Goal: Find specific page/section: Find specific page/section

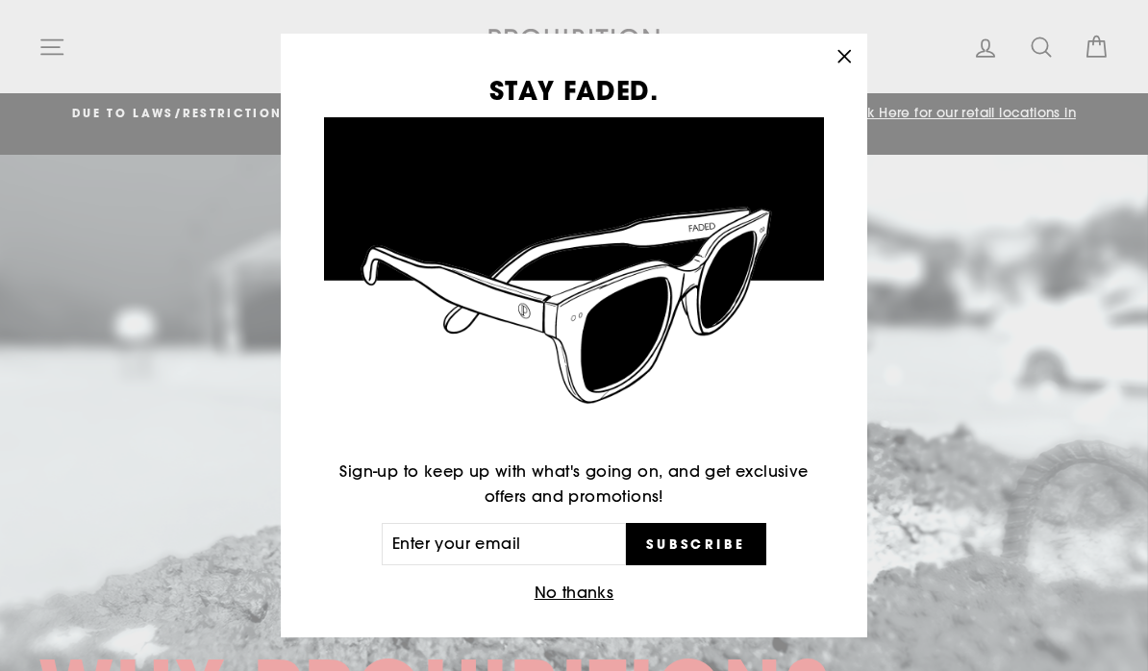
click at [561, 596] on button "No thanks" at bounding box center [574, 593] width 91 height 27
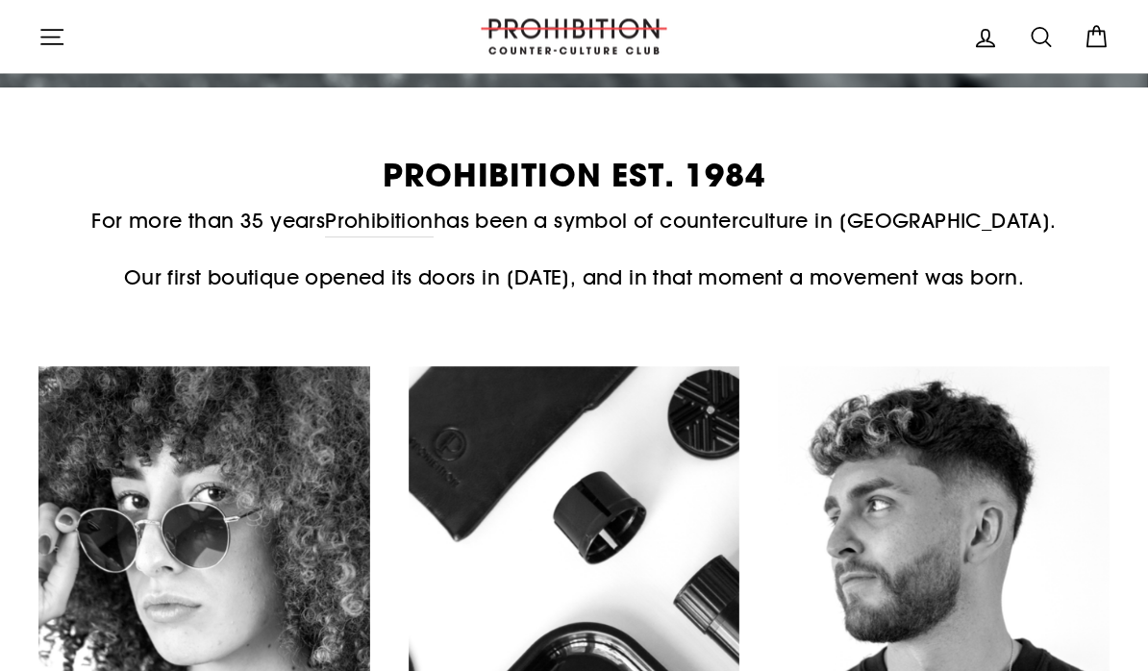
scroll to position [769, 0]
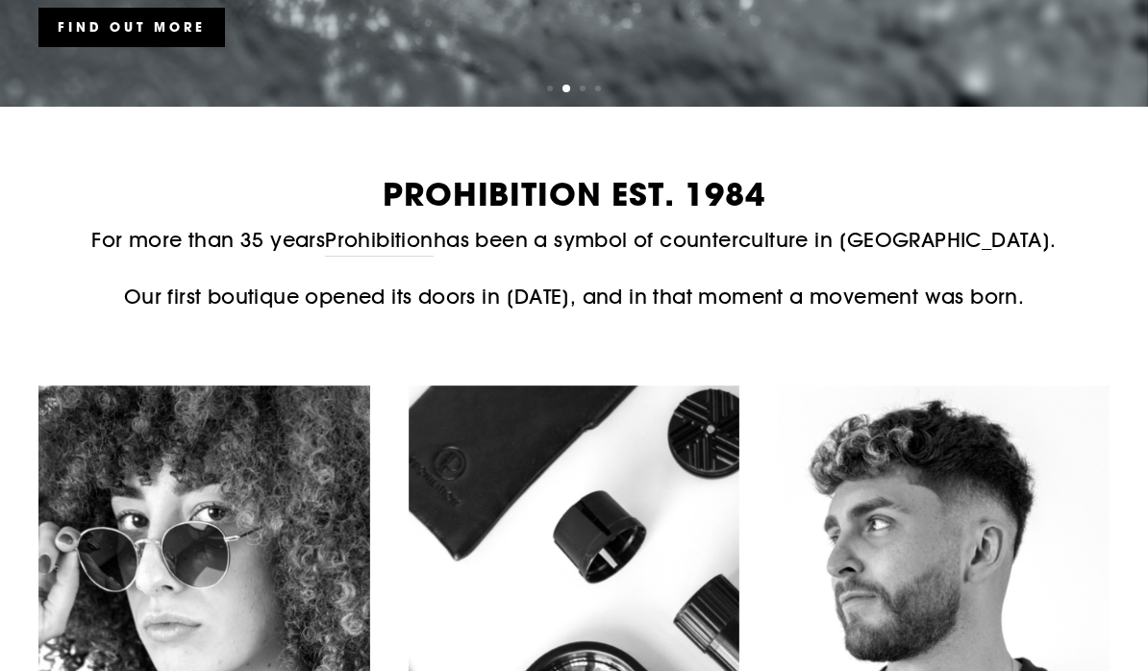
scroll to position [0, 0]
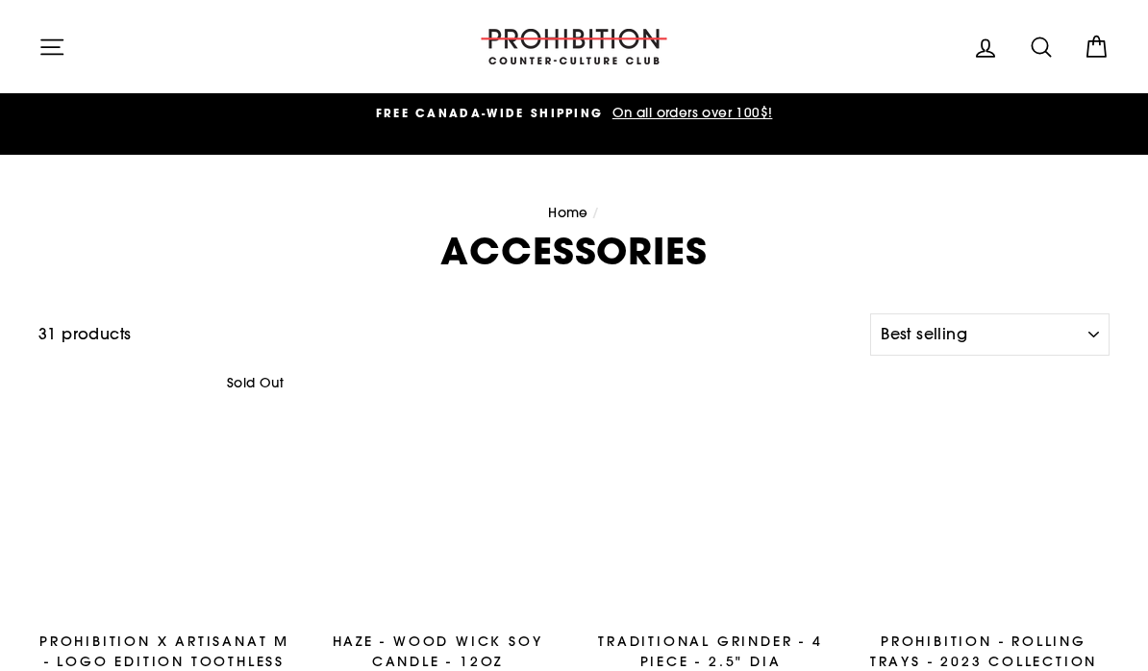
select select "best-selling"
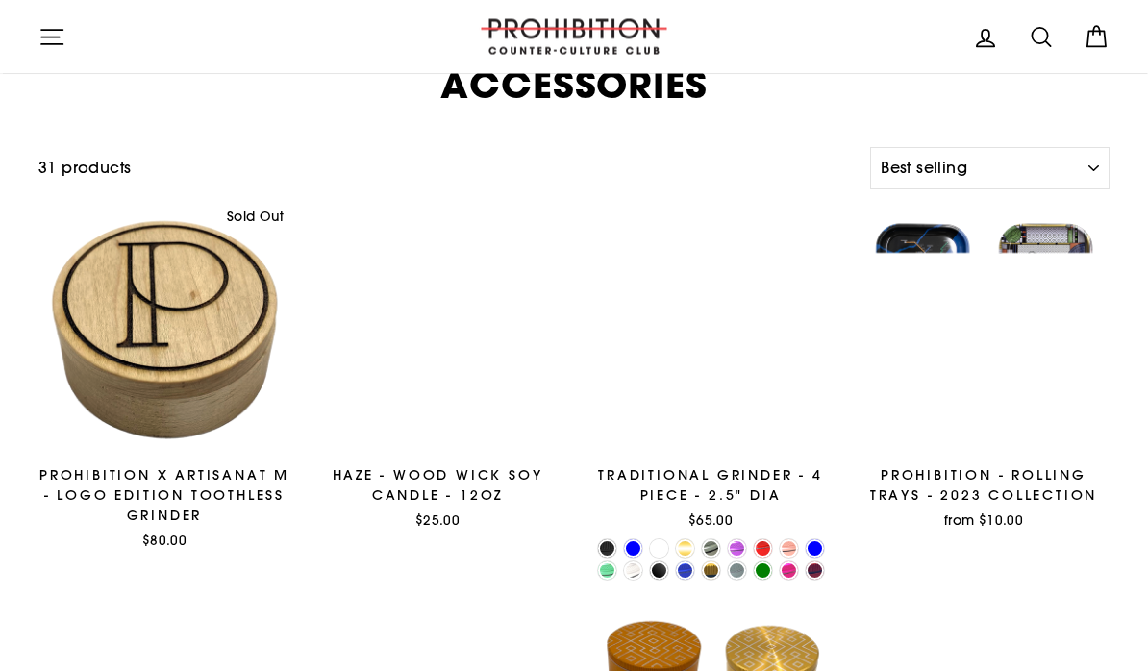
scroll to position [167, 0]
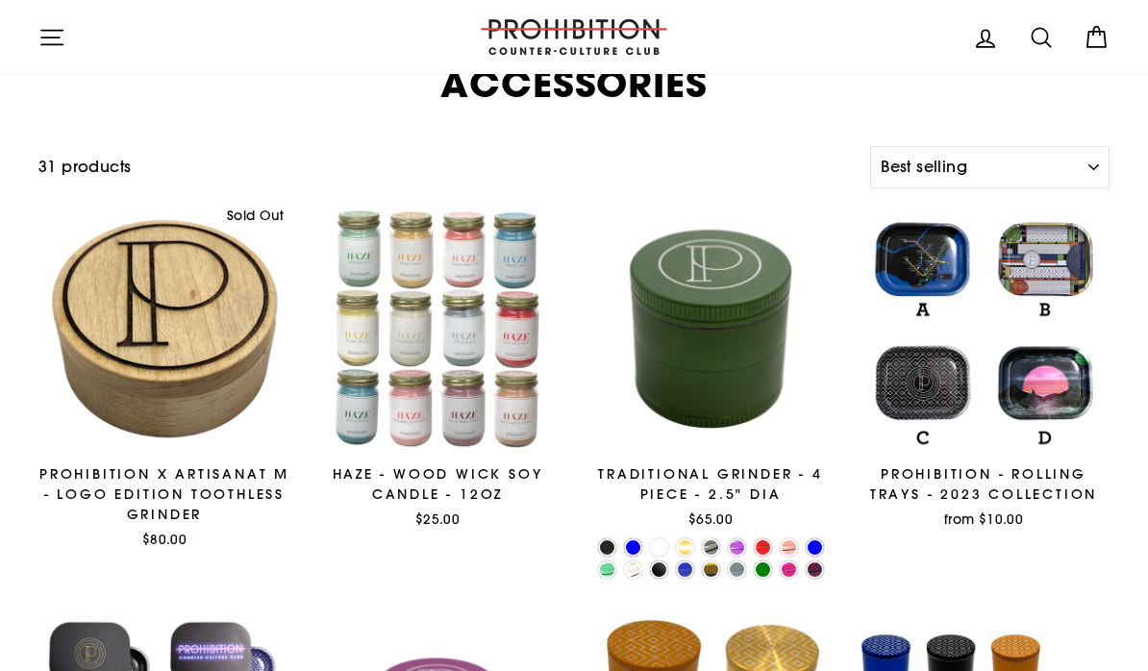
click at [158, 333] on div at bounding box center [164, 329] width 252 height 252
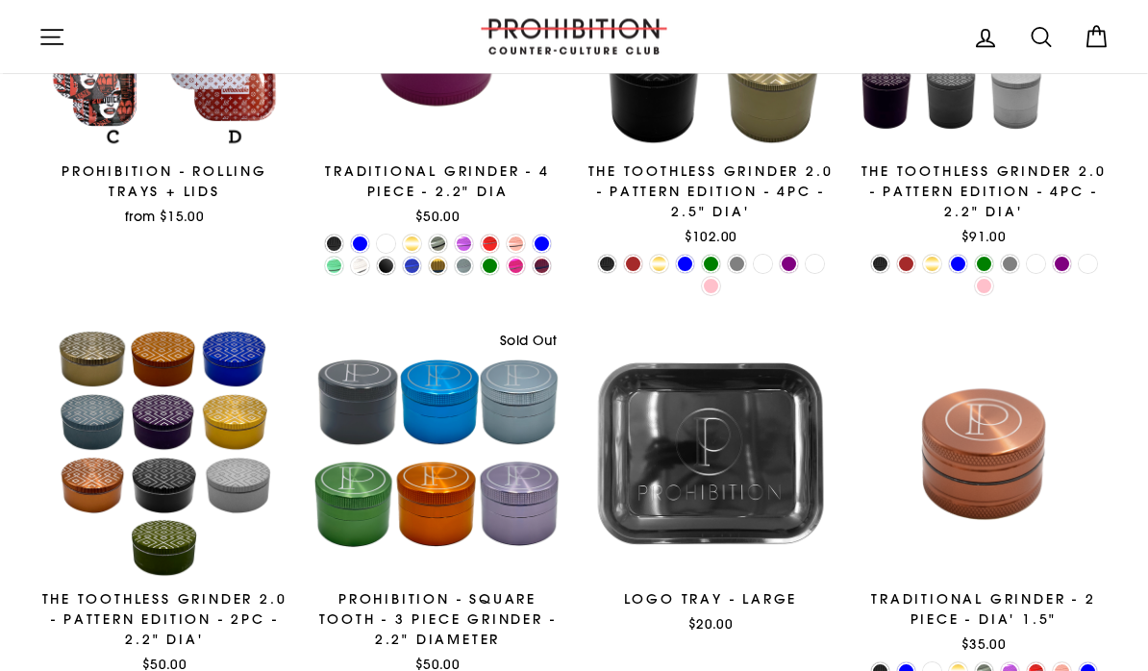
scroll to position [861, 0]
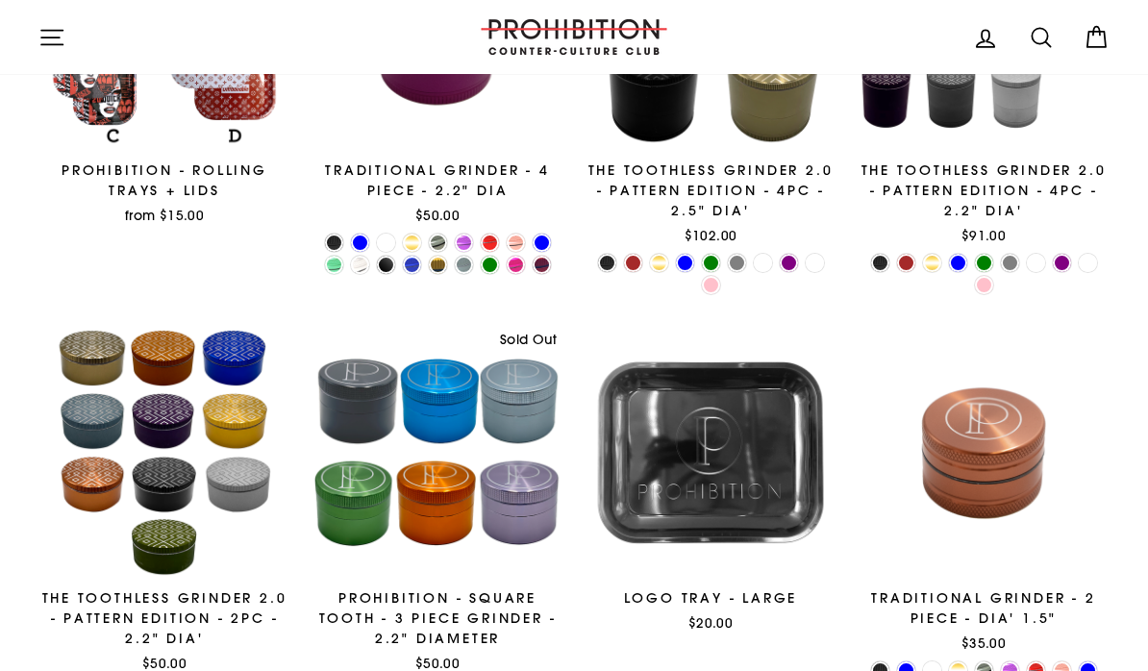
click at [212, 0] on header "Site navigation Log in Search Cart Search" at bounding box center [574, 37] width 1148 height 74
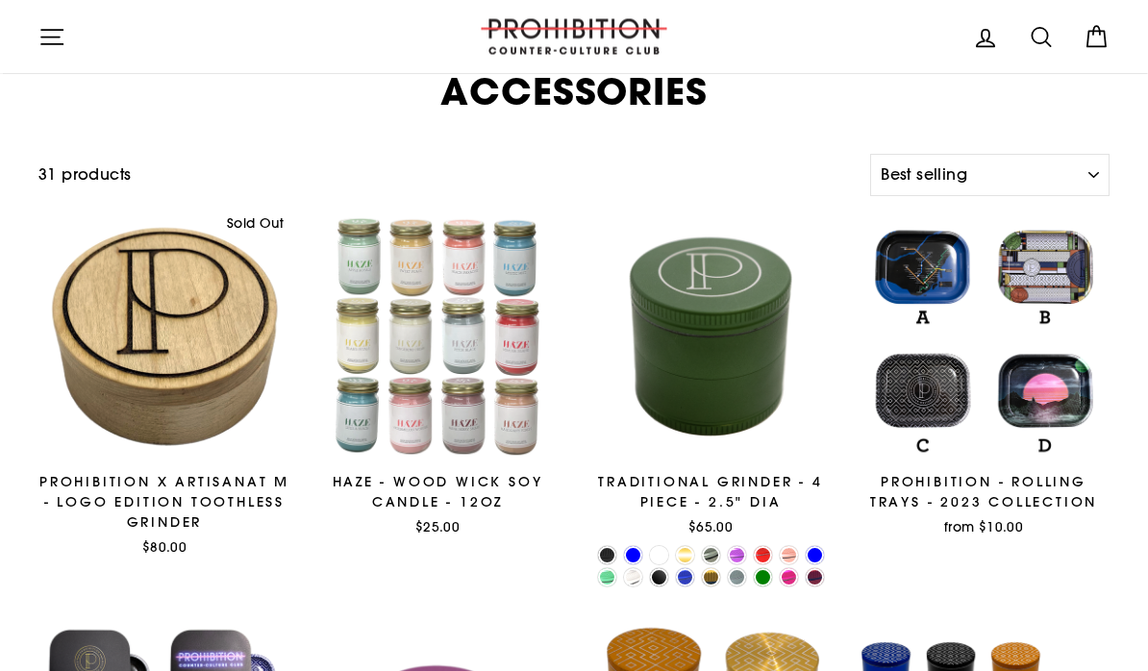
scroll to position [0, 0]
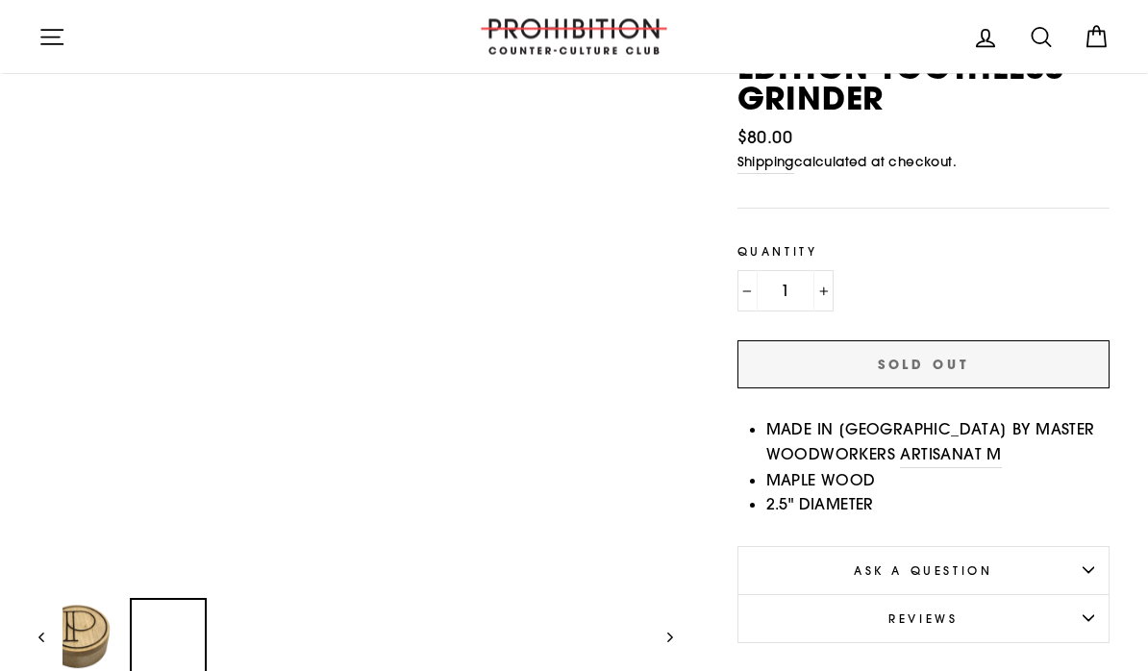
scroll to position [259, 0]
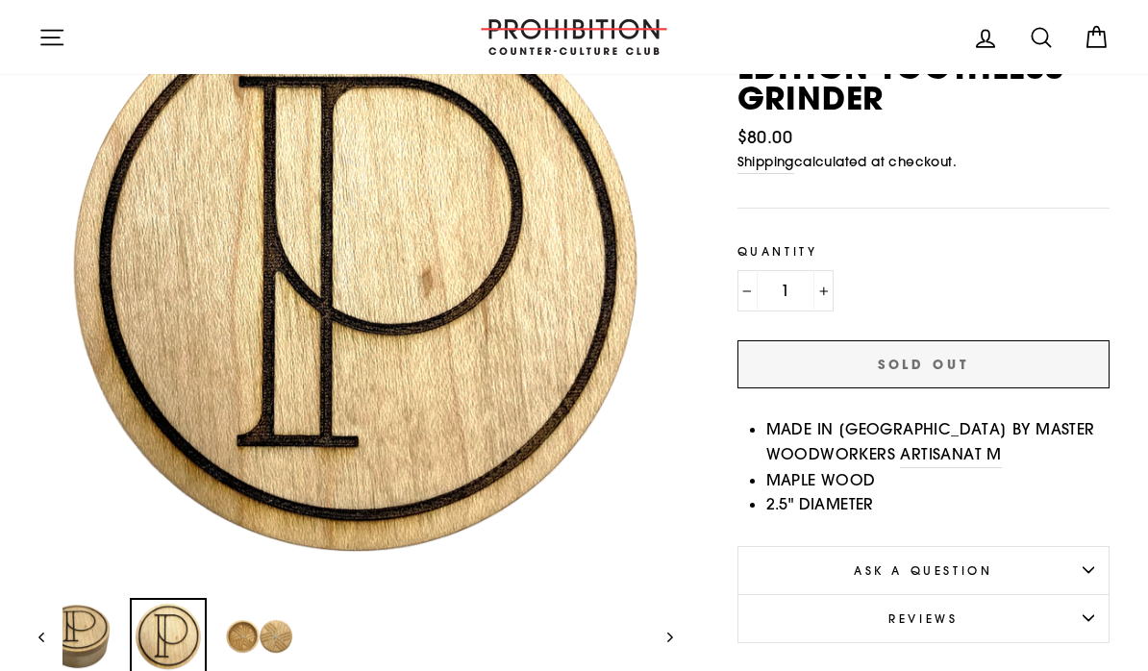
click at [267, 608] on img at bounding box center [259, 636] width 73 height 73
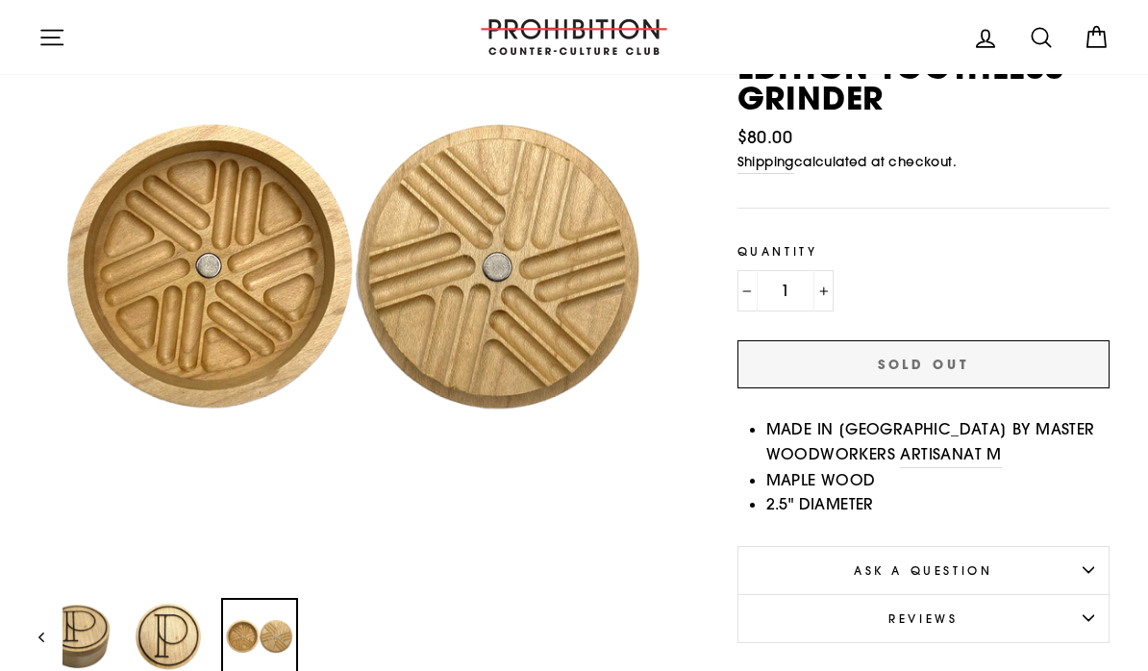
click at [55, 43] on icon "button" at bounding box center [51, 37] width 27 height 27
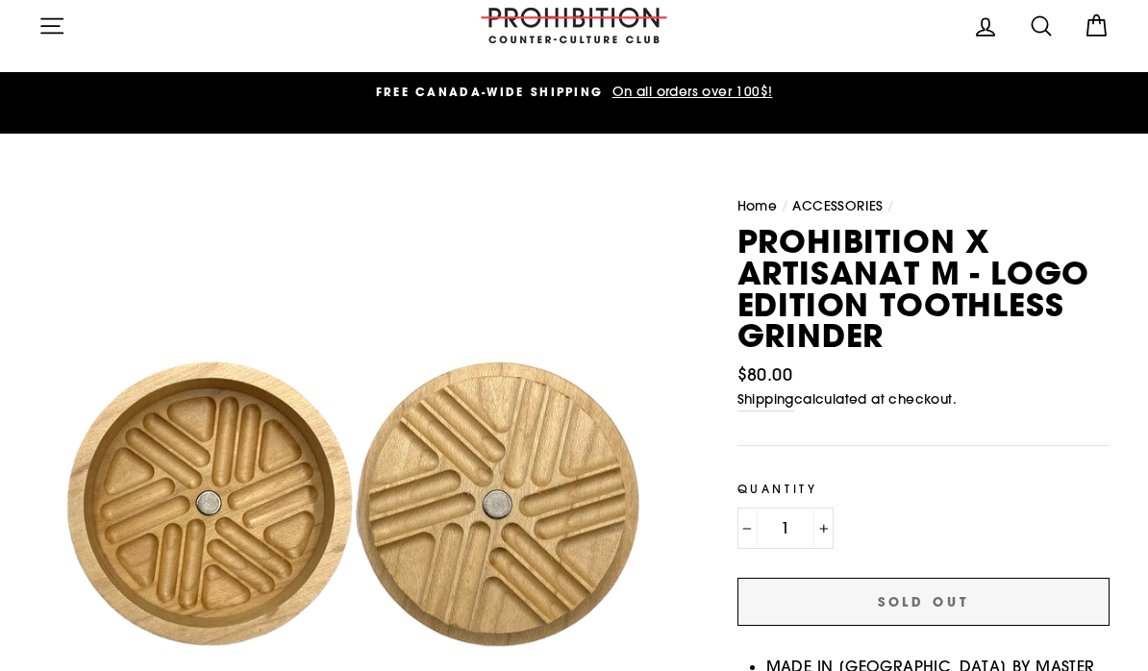
scroll to position [0, 0]
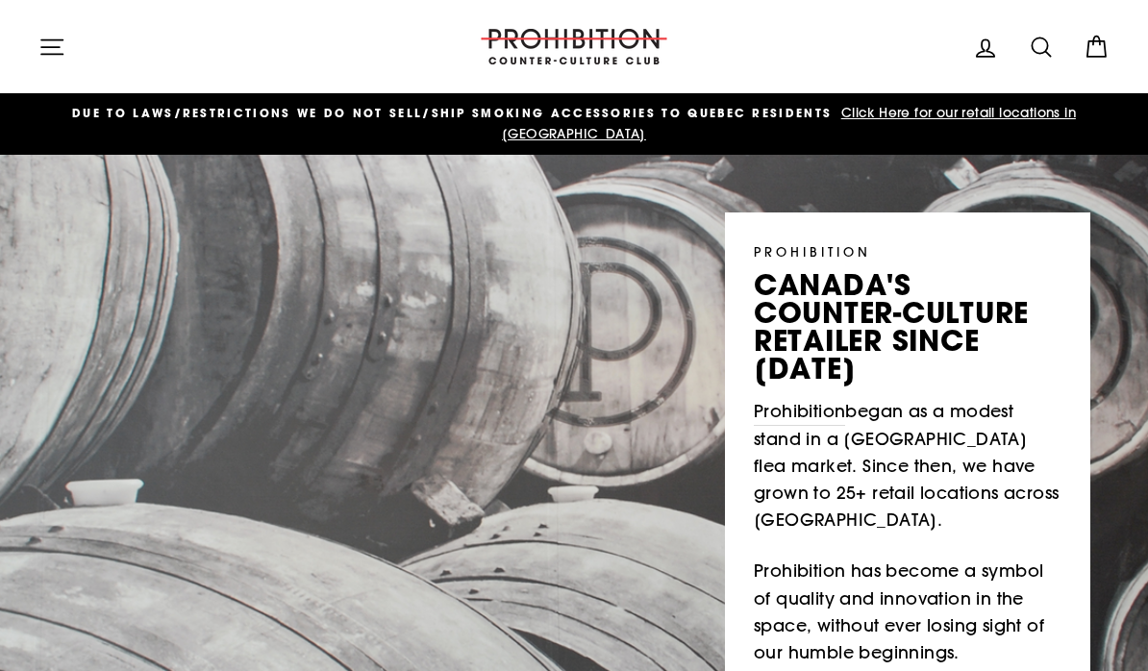
click at [63, 50] on icon "button" at bounding box center [51, 47] width 27 height 27
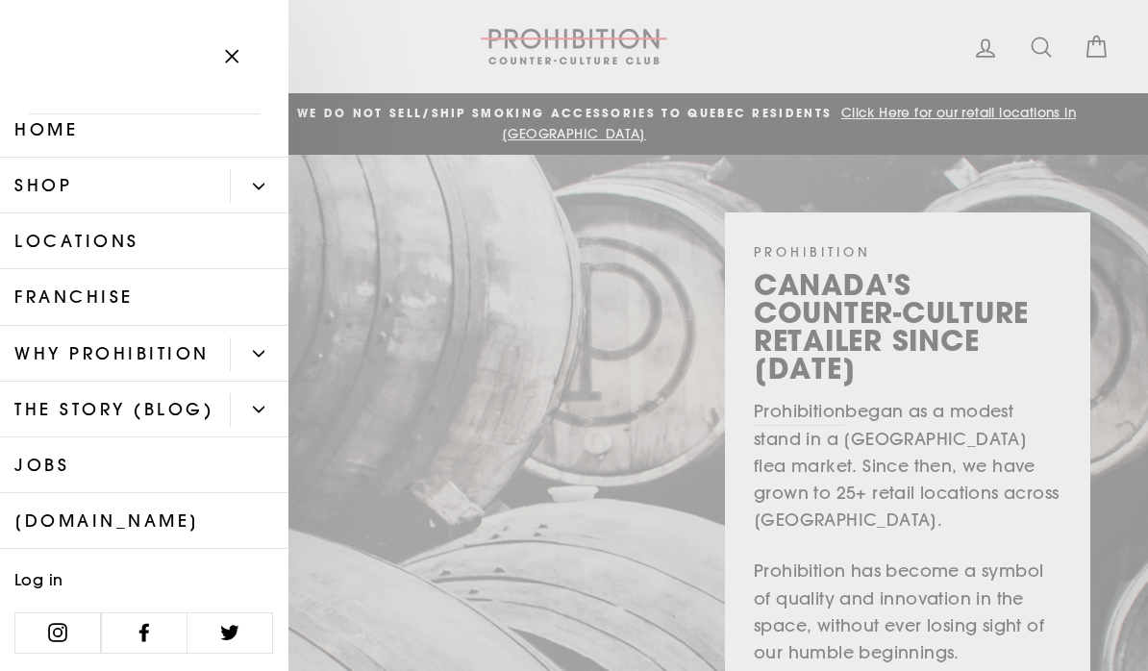
scroll to position [12, 0]
click at [38, 576] on link "Log in" at bounding box center [67, 579] width 134 height 39
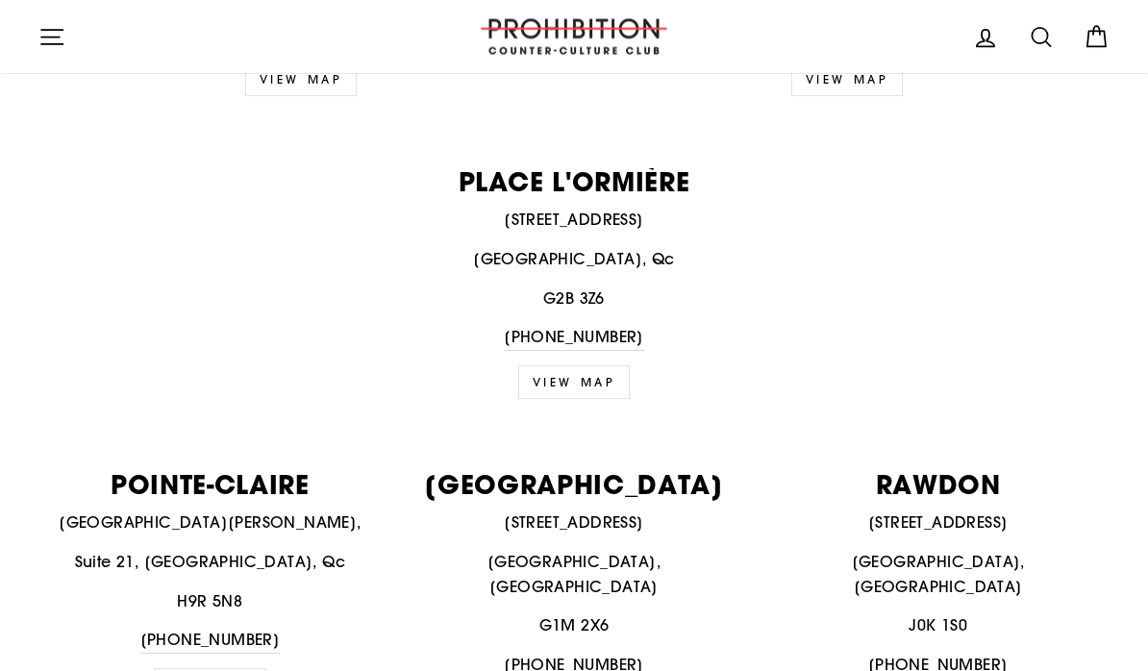
scroll to position [1999, 0]
click at [616, 168] on p "PLACE L'ORMIÈRE" at bounding box center [573, 181] width 1071 height 26
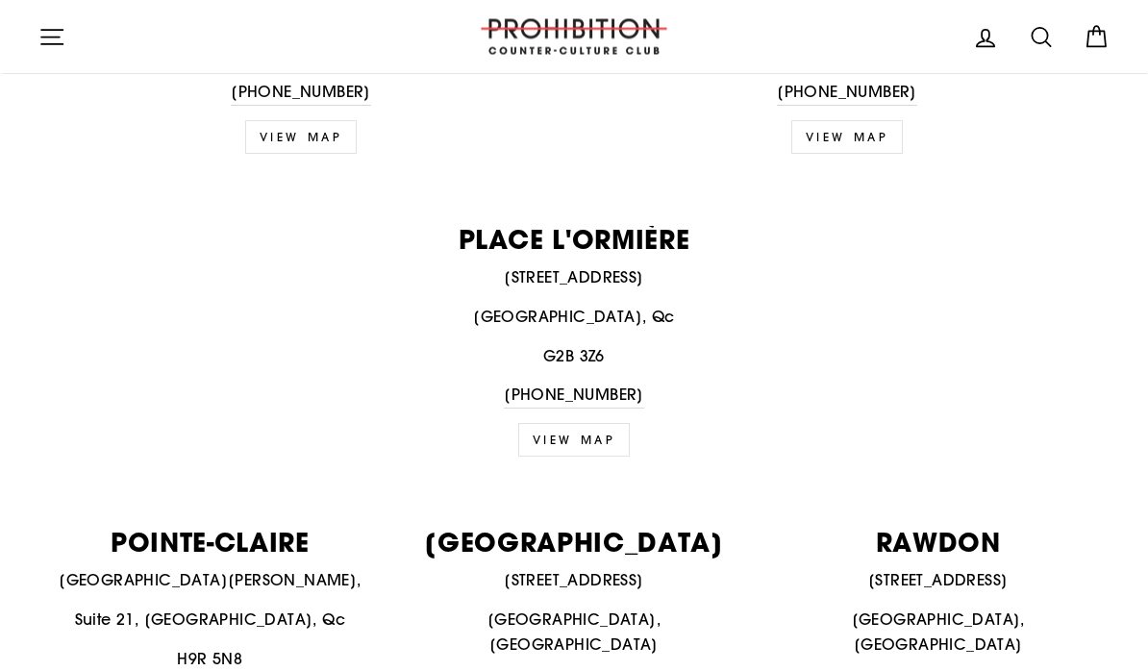
click at [577, 424] on link "View map" at bounding box center [574, 441] width 113 height 34
